Goal: Information Seeking & Learning: Learn about a topic

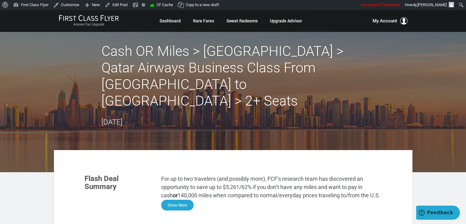
click at [181, 199] on button "Show More" at bounding box center [177, 204] width 32 height 11
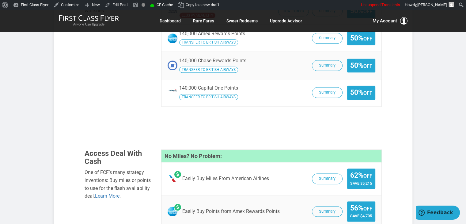
scroll to position [811, 0]
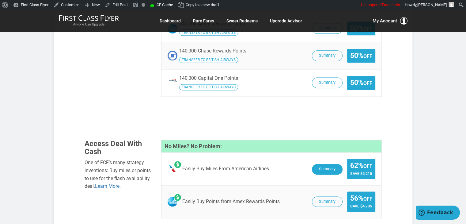
click at [326, 164] on button "Summary" at bounding box center [327, 169] width 31 height 11
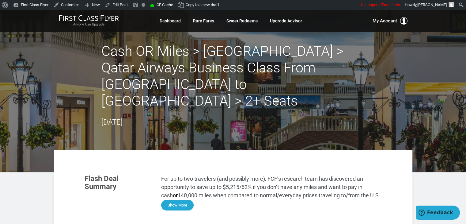
click at [185, 199] on button "Show More" at bounding box center [177, 204] width 32 height 11
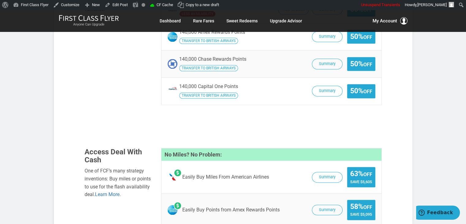
scroll to position [800, 0]
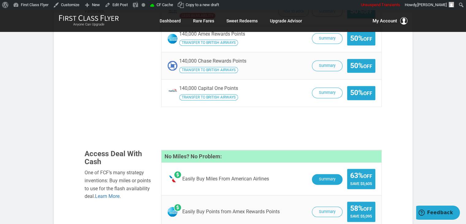
click at [335, 174] on button "Summary" at bounding box center [327, 179] width 31 height 11
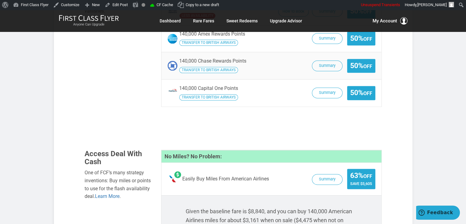
click at [312, 174] on button "Summary" at bounding box center [327, 179] width 31 height 11
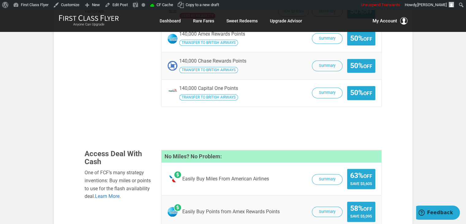
click at [312, 174] on button "Summary" at bounding box center [327, 179] width 31 height 11
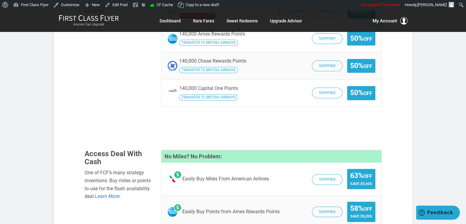
click at [312, 174] on button "Summary" at bounding box center [327, 179] width 31 height 11
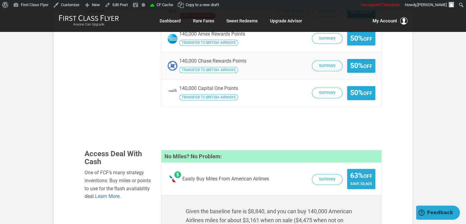
click at [312, 174] on button "Summary" at bounding box center [327, 179] width 31 height 11
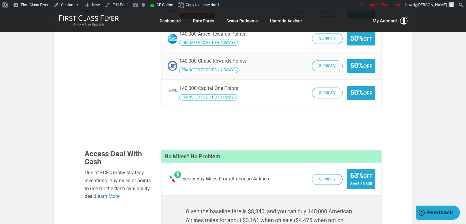
click at [312, 174] on button "Summary" at bounding box center [327, 179] width 31 height 11
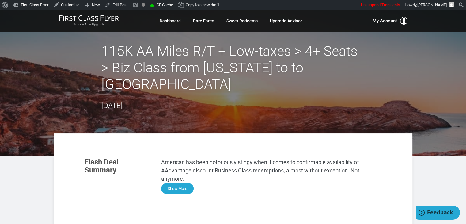
click at [173, 183] on button "Show More" at bounding box center [177, 188] width 32 height 11
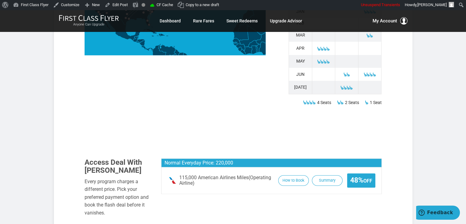
scroll to position [691, 0]
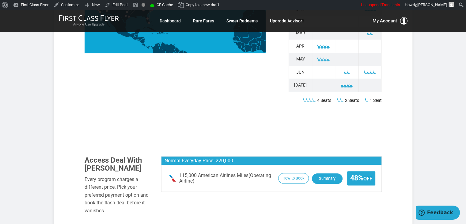
click at [336, 173] on button "Summary" at bounding box center [327, 178] width 31 height 11
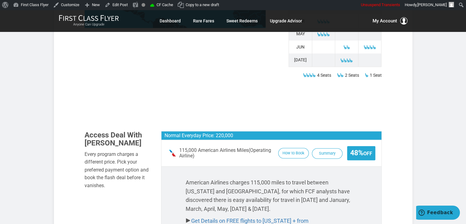
scroll to position [718, 0]
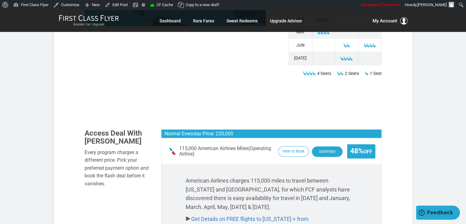
click at [324, 146] on button "Summary" at bounding box center [327, 151] width 31 height 11
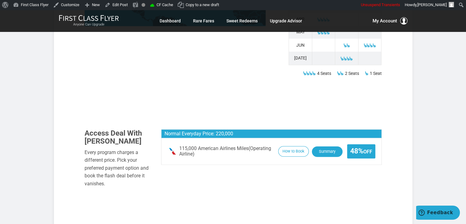
click at [324, 146] on button "Summary" at bounding box center [327, 151] width 31 height 11
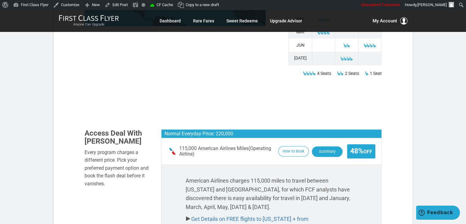
click at [324, 146] on button "Summary" at bounding box center [327, 151] width 31 height 11
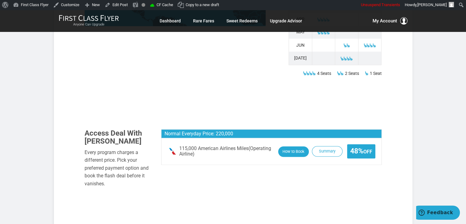
click at [294, 146] on button "How to Book" at bounding box center [293, 151] width 31 height 11
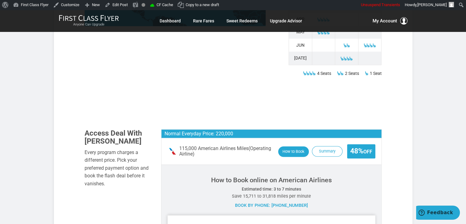
click at [294, 146] on button "How to Book" at bounding box center [293, 151] width 31 height 11
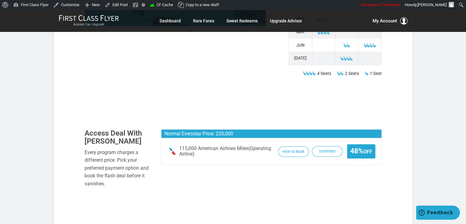
scroll to position [881, 0]
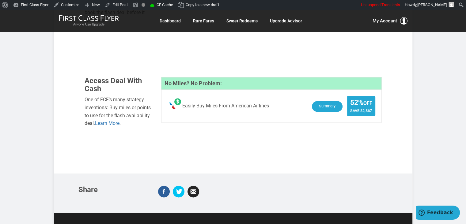
click at [327, 101] on button "Summary" at bounding box center [327, 106] width 31 height 11
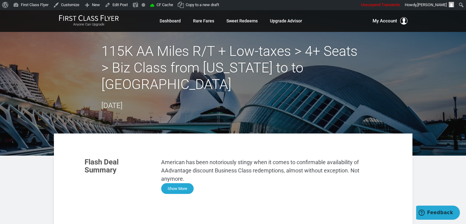
click at [176, 183] on button "Show More" at bounding box center [177, 188] width 32 height 11
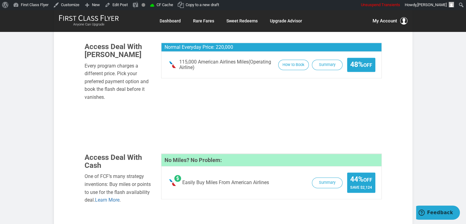
scroll to position [821, 0]
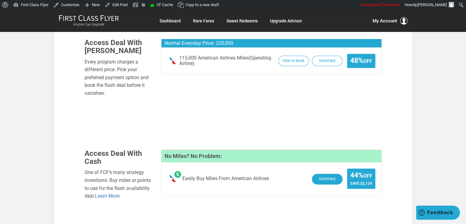
click at [320, 173] on button "Summary" at bounding box center [327, 178] width 31 height 11
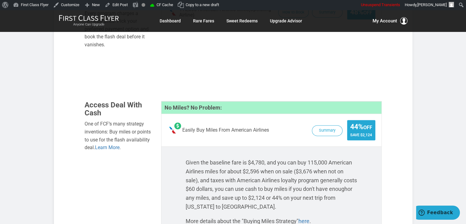
scroll to position [872, 0]
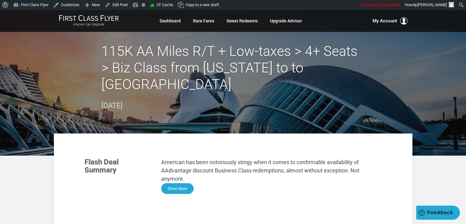
click at [183, 183] on button "Show More" at bounding box center [177, 188] width 32 height 11
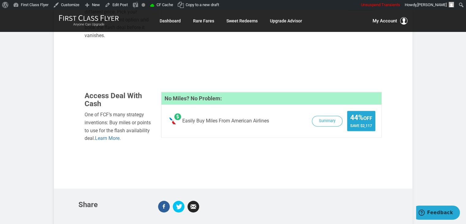
scroll to position [857, 0]
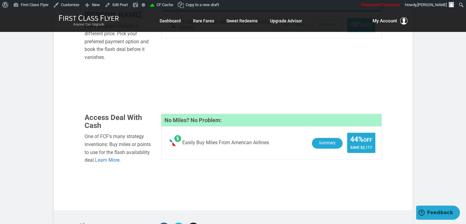
click at [324, 138] on button "Summary" at bounding box center [327, 143] width 31 height 11
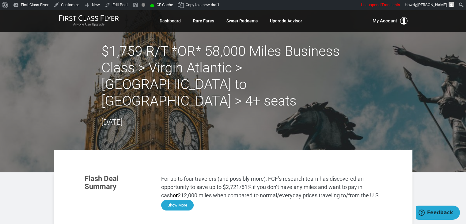
click at [183, 199] on button "Show More" at bounding box center [177, 204] width 32 height 11
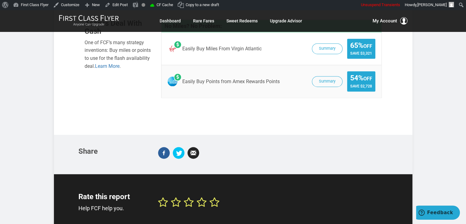
scroll to position [939, 0]
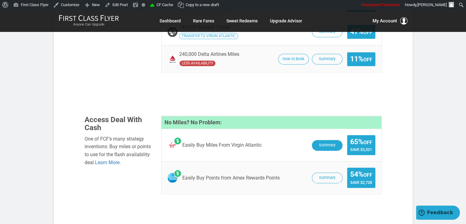
click at [321, 140] on button "Summary" at bounding box center [327, 145] width 31 height 11
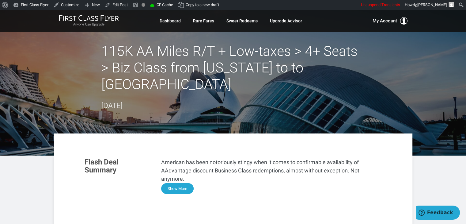
click at [182, 183] on button "Show More" at bounding box center [177, 188] width 32 height 11
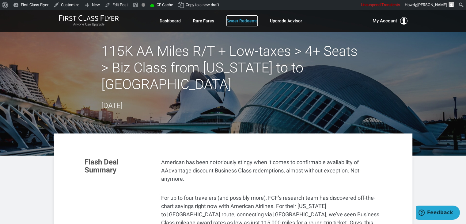
click at [237, 20] on link "Sweet Redeems" at bounding box center [241, 20] width 31 height 11
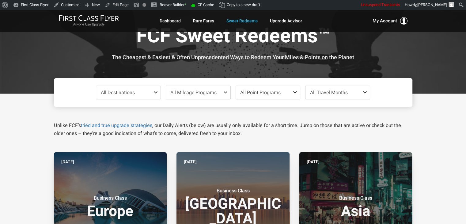
scroll to position [26, 0]
